Goal: Information Seeking & Learning: Learn about a topic

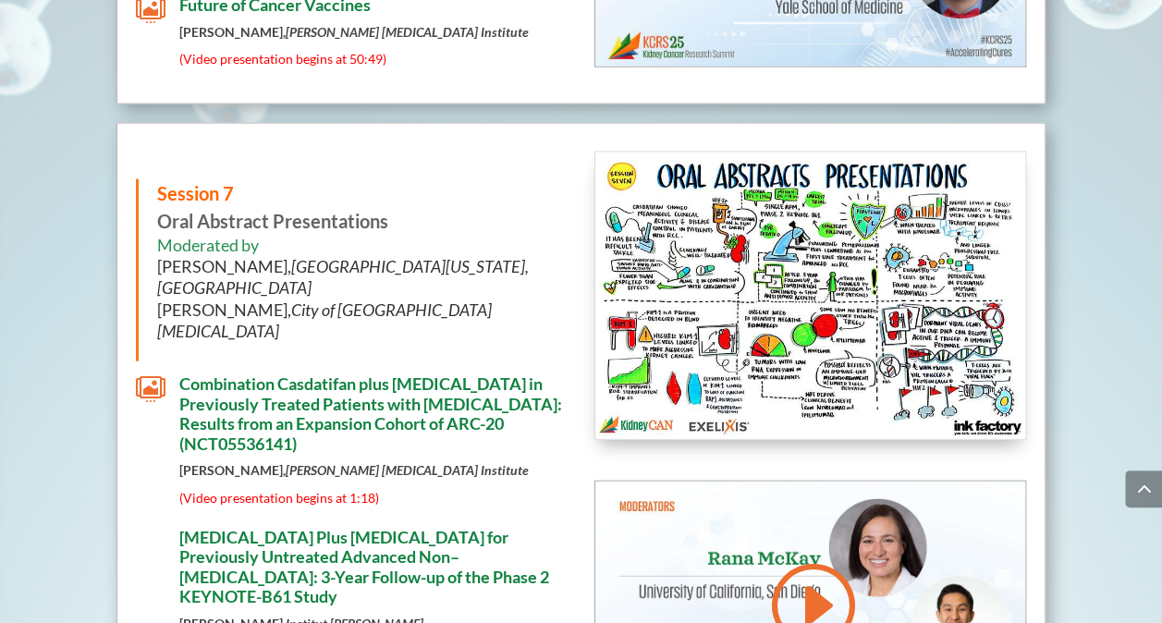
scroll to position [8951, 0]
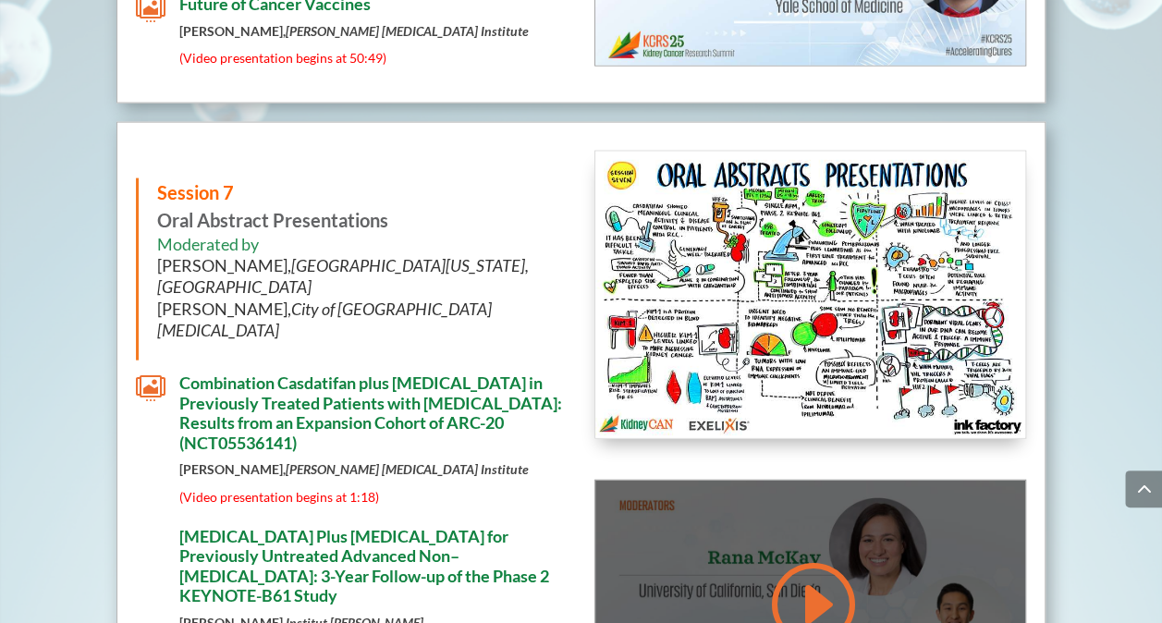
click at [817, 558] on link at bounding box center [811, 604] width 89 height 93
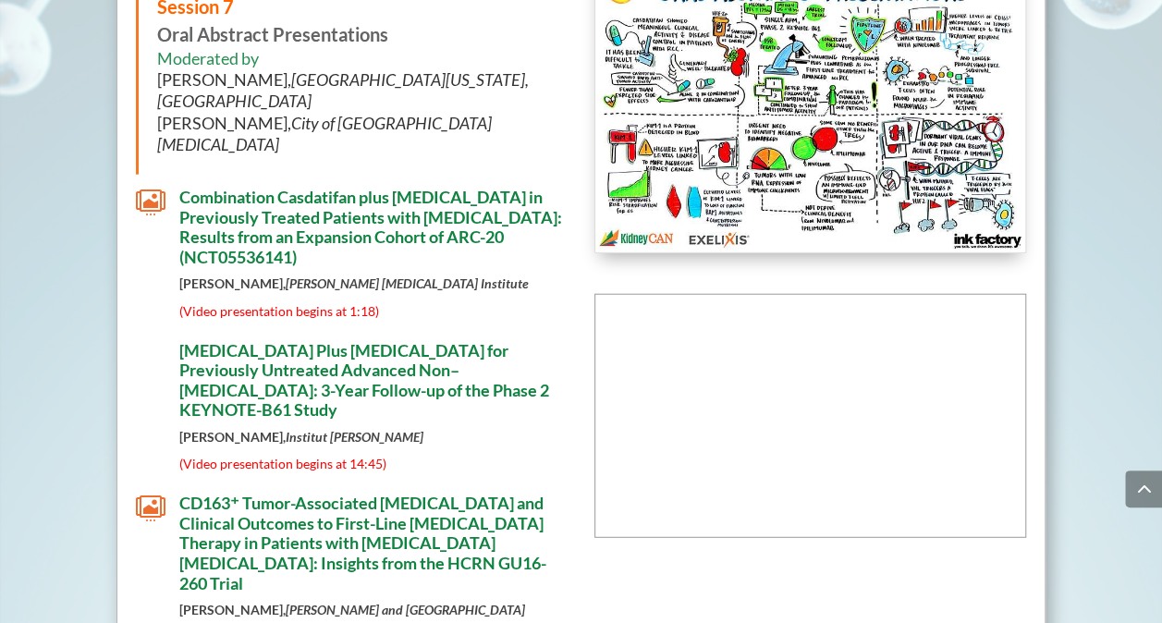
scroll to position [9138, 0]
click at [639, 307] on div "Session 7 Oral Abstract Presentations Moderated by [PERSON_NAME], [GEOGRAPHIC_D…" at bounding box center [582, 515] width 930 height 1161
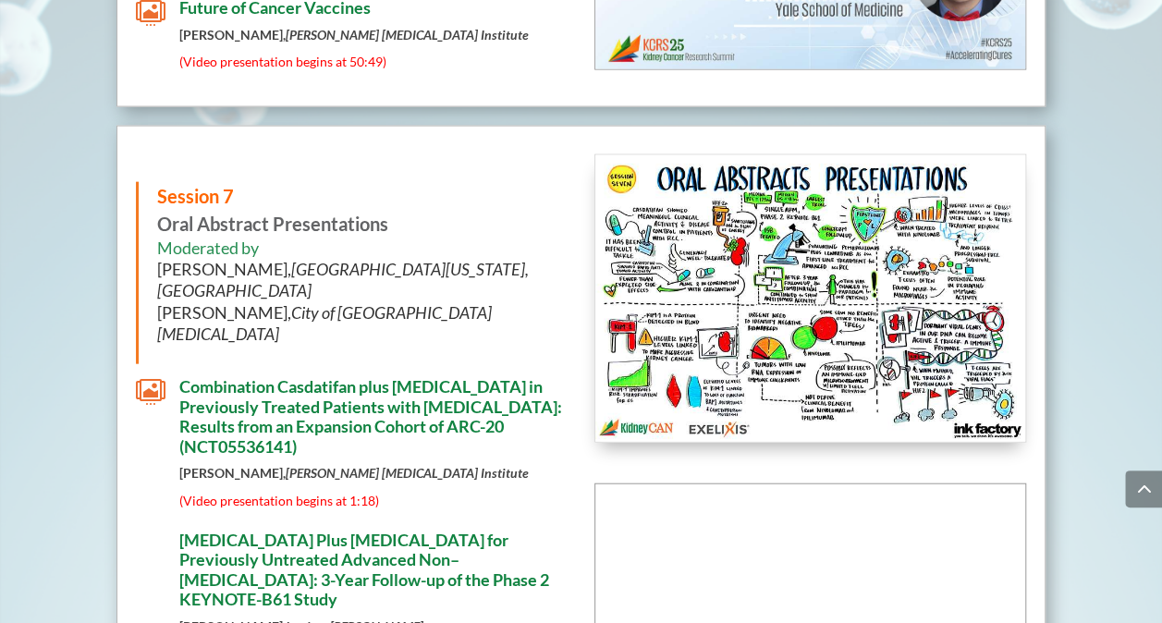
scroll to position [8974, 0]
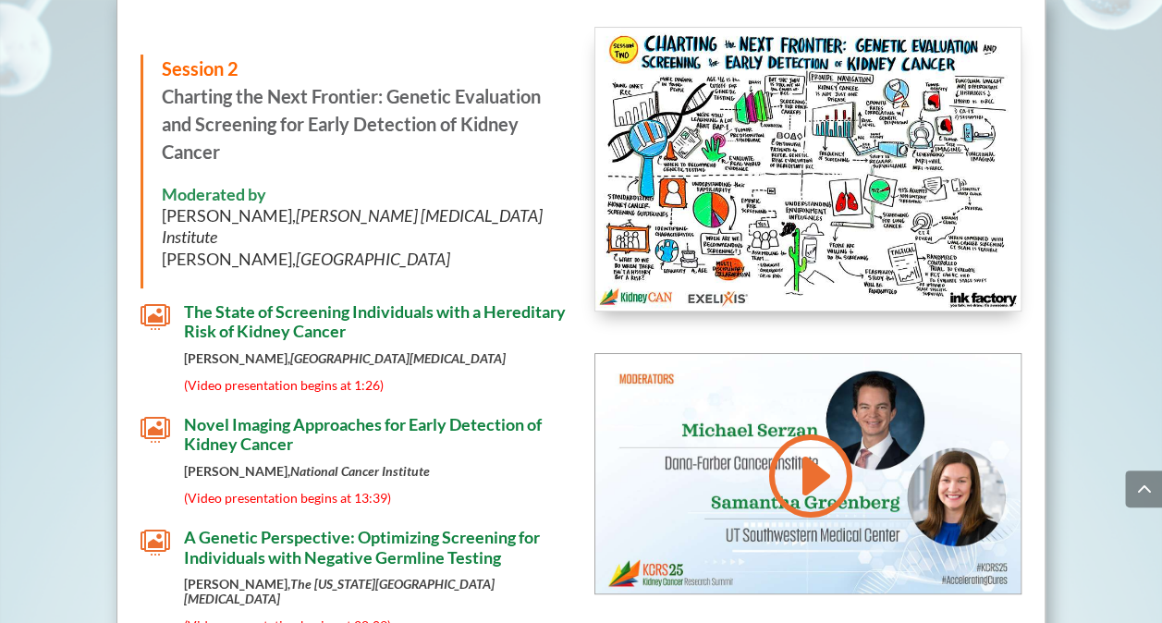
scroll to position [3635, 0]
click at [570, 240] on div "Session 2 Charting the Next Frontier: Genetic Evaluation and Screening for Earl…" at bounding box center [582, 382] width 930 height 767
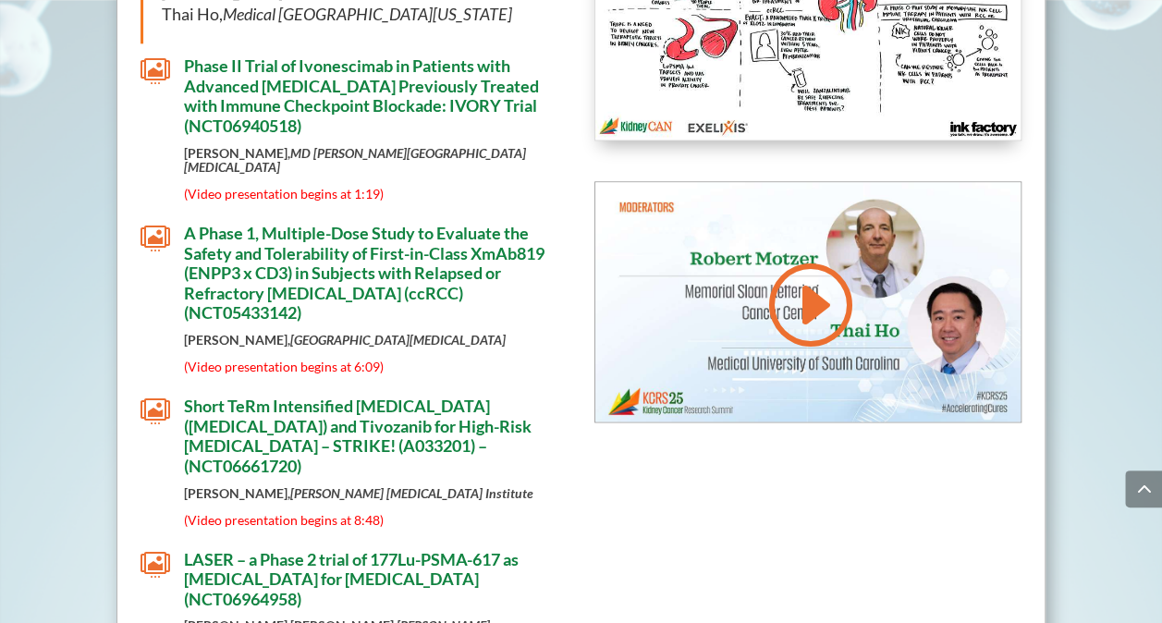
scroll to position [4594, 0]
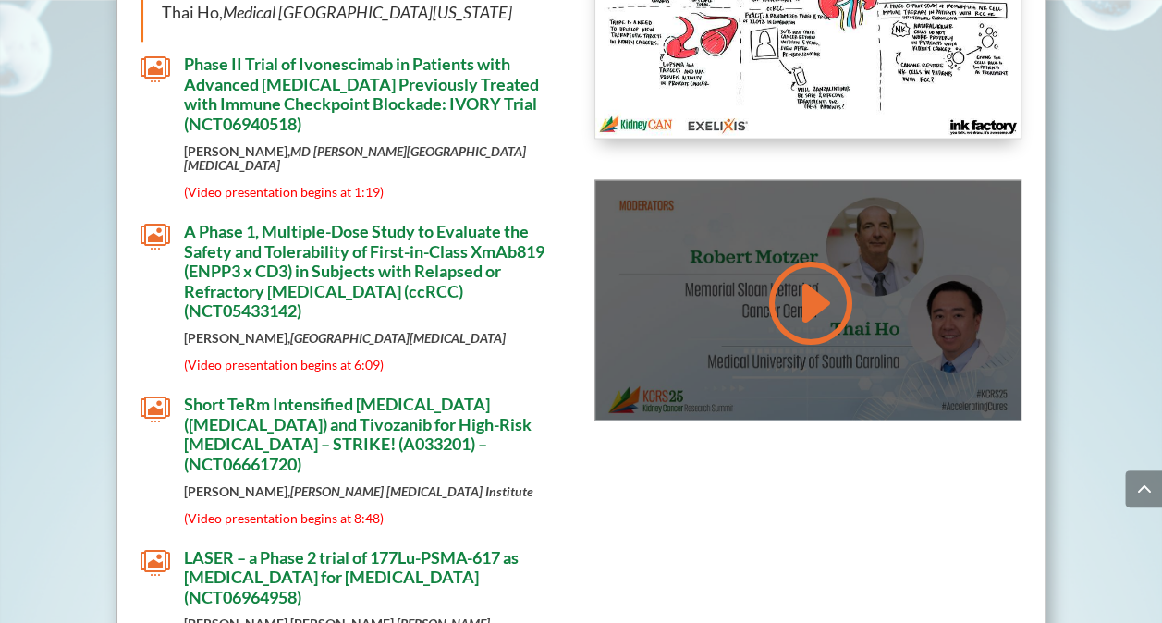
click at [817, 256] on link at bounding box center [808, 302] width 89 height 93
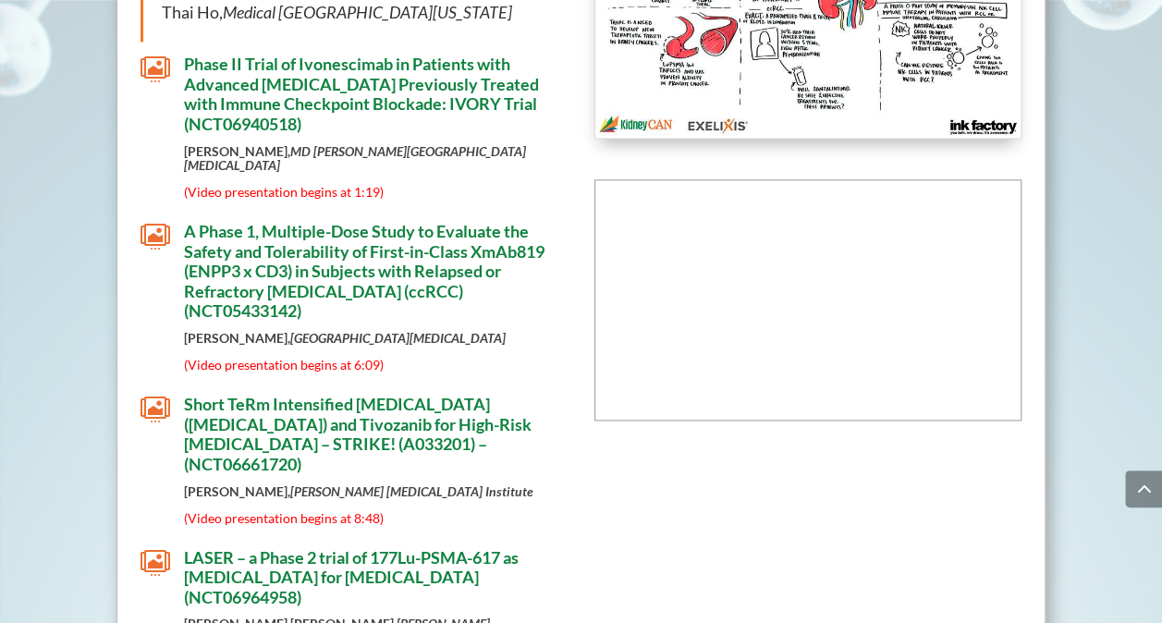
scroll to position [4621, 0]
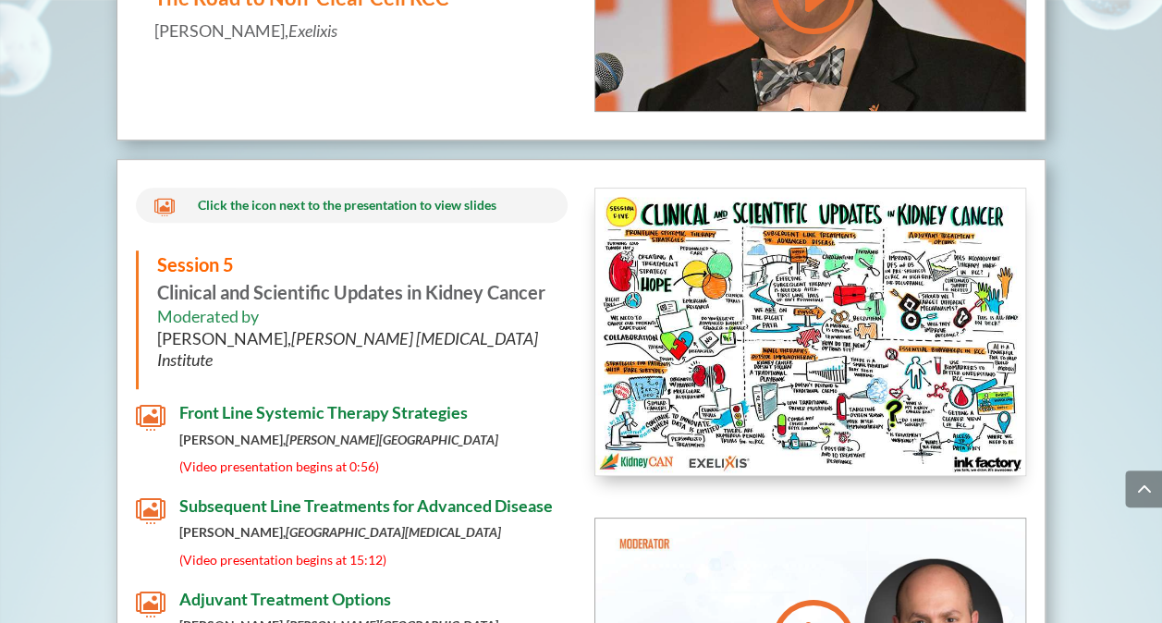
scroll to position [7391, 0]
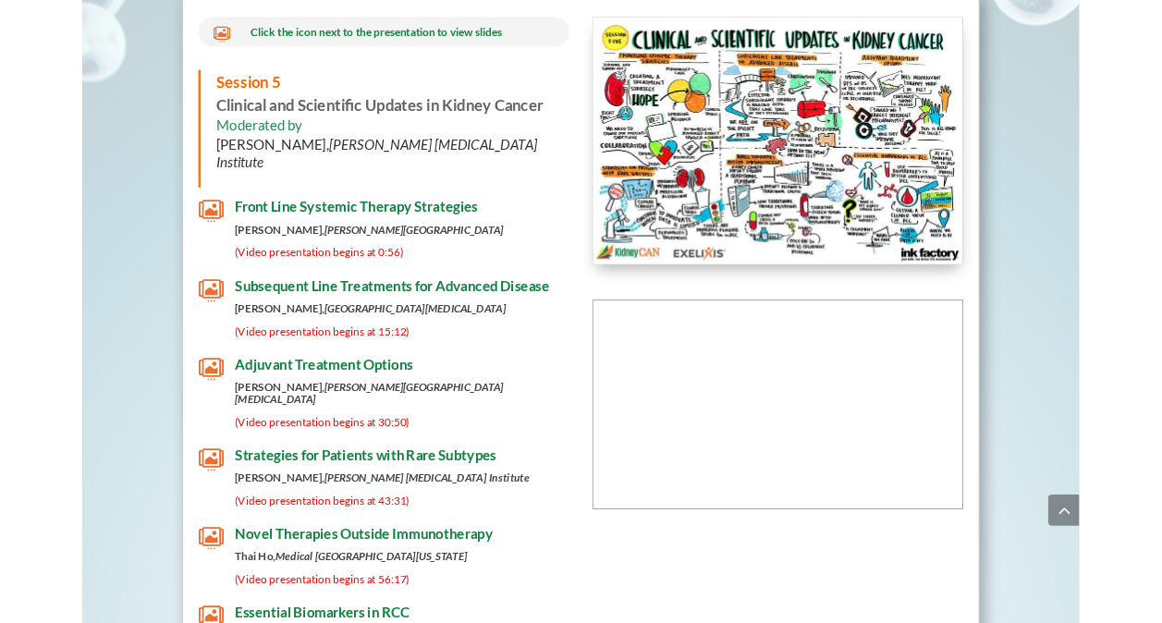
scroll to position [7547, 0]
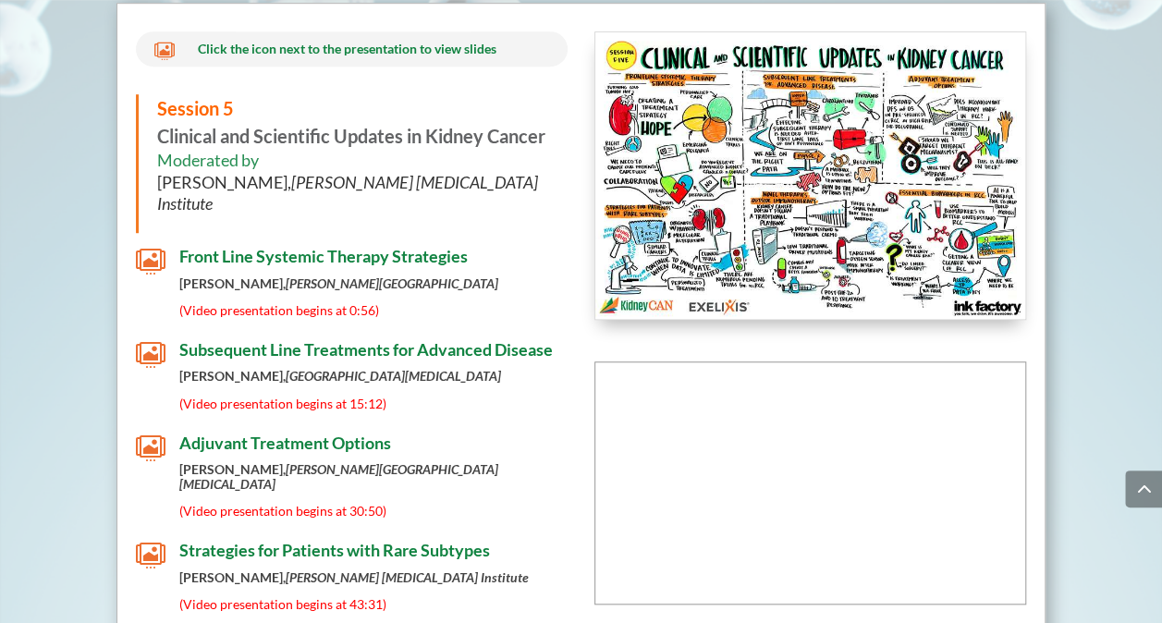
click at [721, 527] on div " Click the icon next to the presentation to view slides Session 5 Clinical and…" at bounding box center [582, 426] width 930 height 847
click at [754, 461] on div " Click the icon next to the presentation to view slides Session 5 Clinical and…" at bounding box center [582, 426] width 930 height 847
click at [709, 424] on div " Click the icon next to the presentation to view slides Session 5 Clinical and…" at bounding box center [582, 426] width 930 height 847
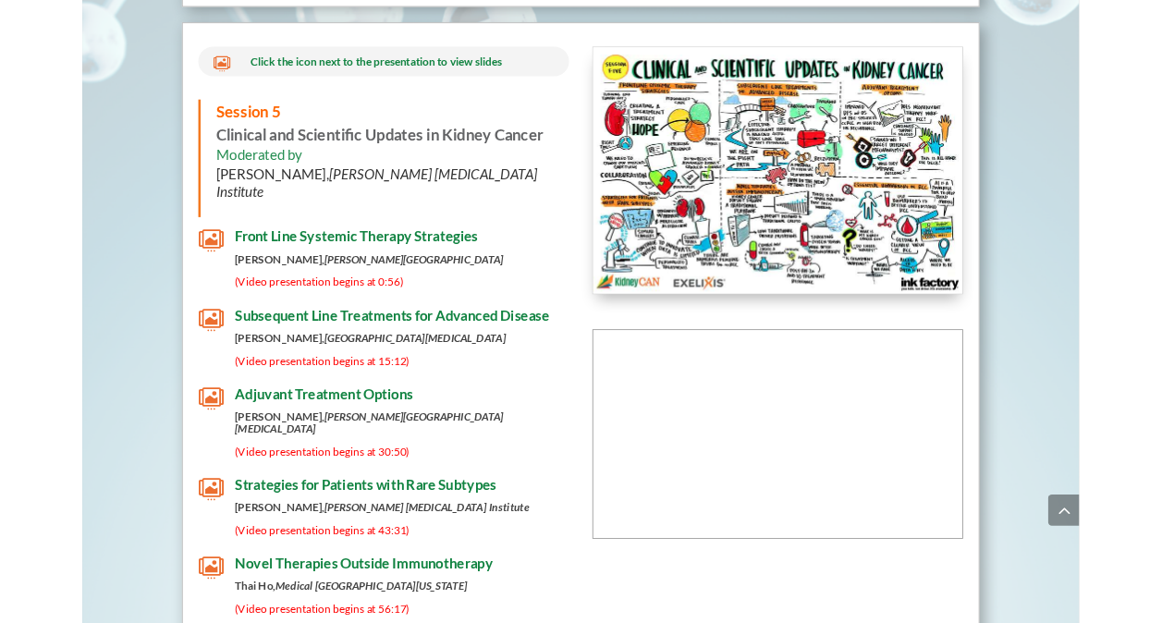
scroll to position [7512, 0]
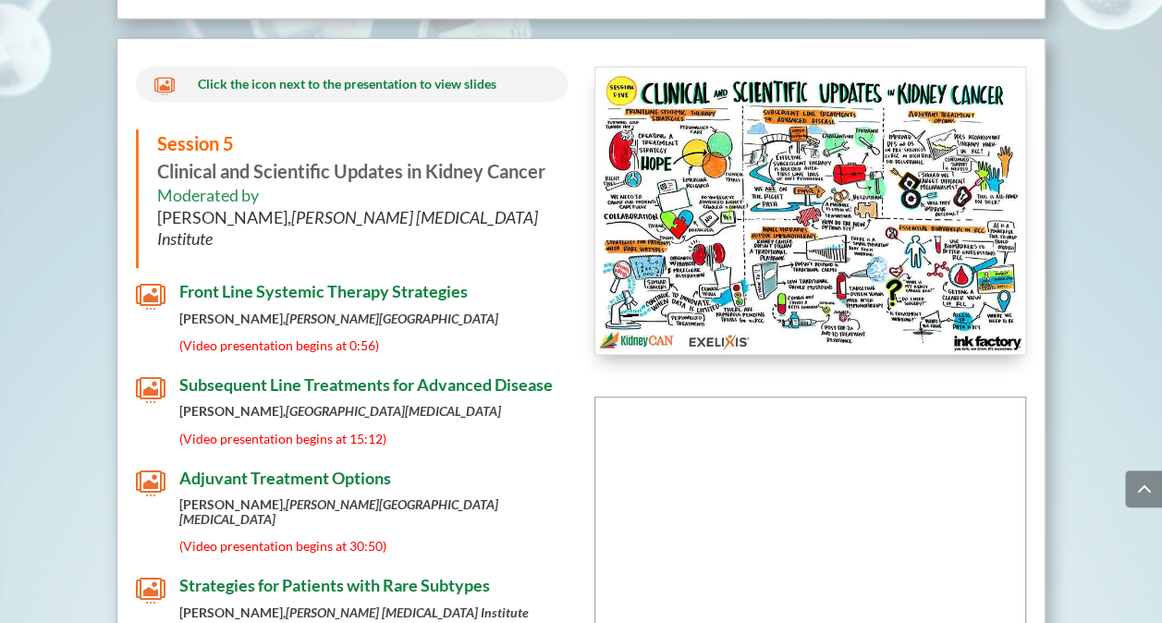
click at [642, 522] on div " Click the icon next to the presentation to view slides Session 5 Clinical and…" at bounding box center [582, 461] width 930 height 847
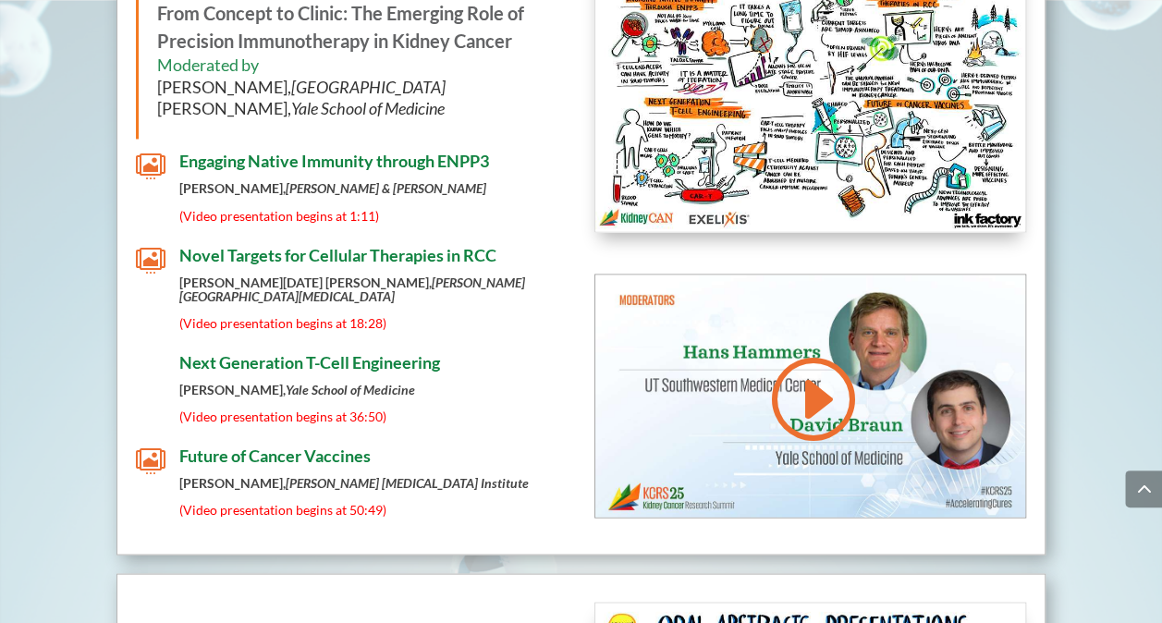
scroll to position [8503, 0]
